Goal: Task Accomplishment & Management: Manage account settings

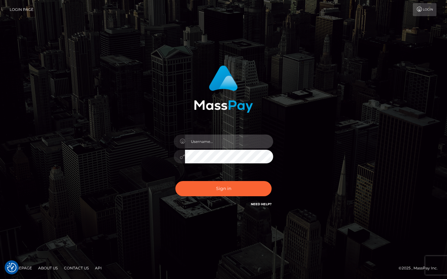
click at [234, 140] on input "text" at bounding box center [229, 142] width 88 height 14
type input "elenaslushy@gmail.com"
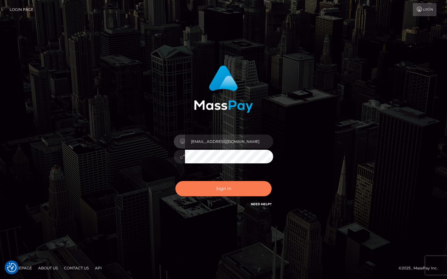
click at [224, 188] on button "Sign in" at bounding box center [223, 188] width 96 height 15
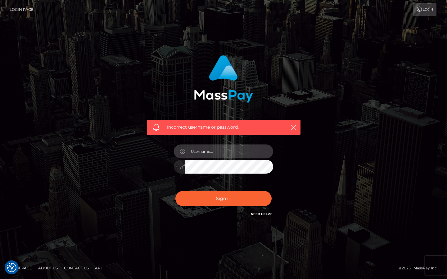
click at [236, 146] on input "text" at bounding box center [229, 152] width 88 height 14
type input "elenaslushy@gmail.com"
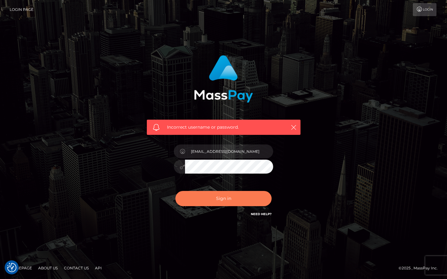
click at [227, 203] on button "Sign in" at bounding box center [223, 198] width 96 height 15
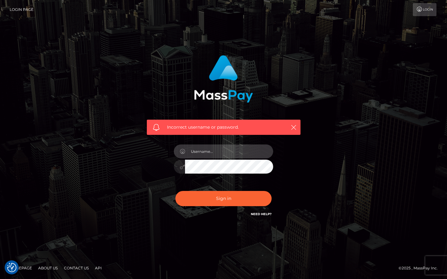
click at [244, 150] on input "text" at bounding box center [229, 152] width 88 height 14
click at [422, 5] on link "Login" at bounding box center [425, 9] width 24 height 13
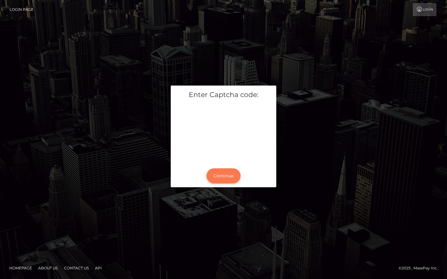
click at [219, 176] on button "Continue" at bounding box center [223, 175] width 34 height 15
